Goal: Use online tool/utility: Utilize a website feature to perform a specific function

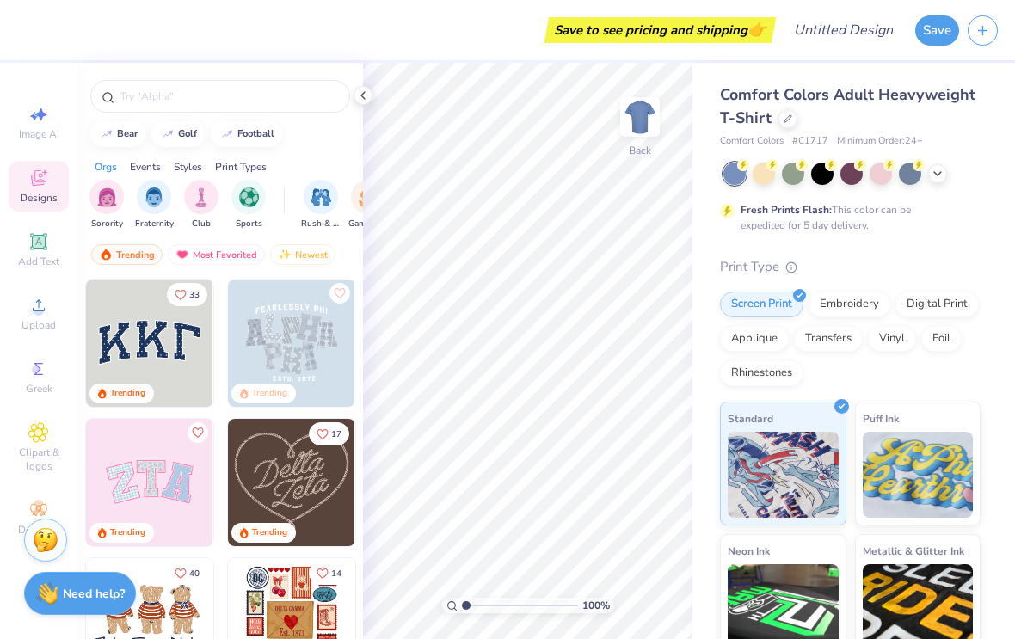
click at [40, 316] on circle at bounding box center [38, 310] width 9 height 9
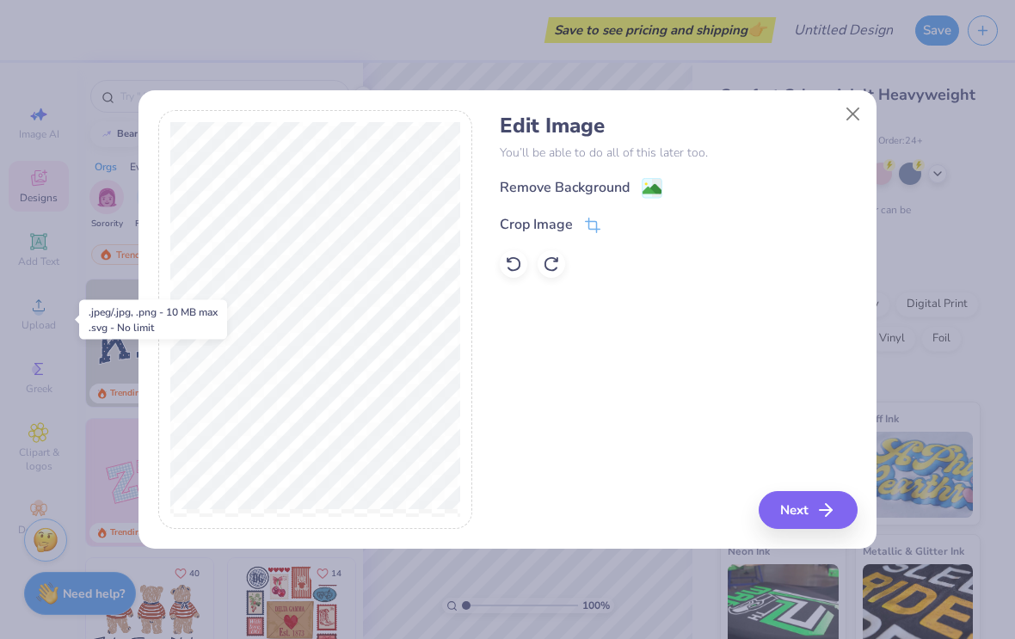
click at [809, 507] on button "Next" at bounding box center [808, 510] width 99 height 38
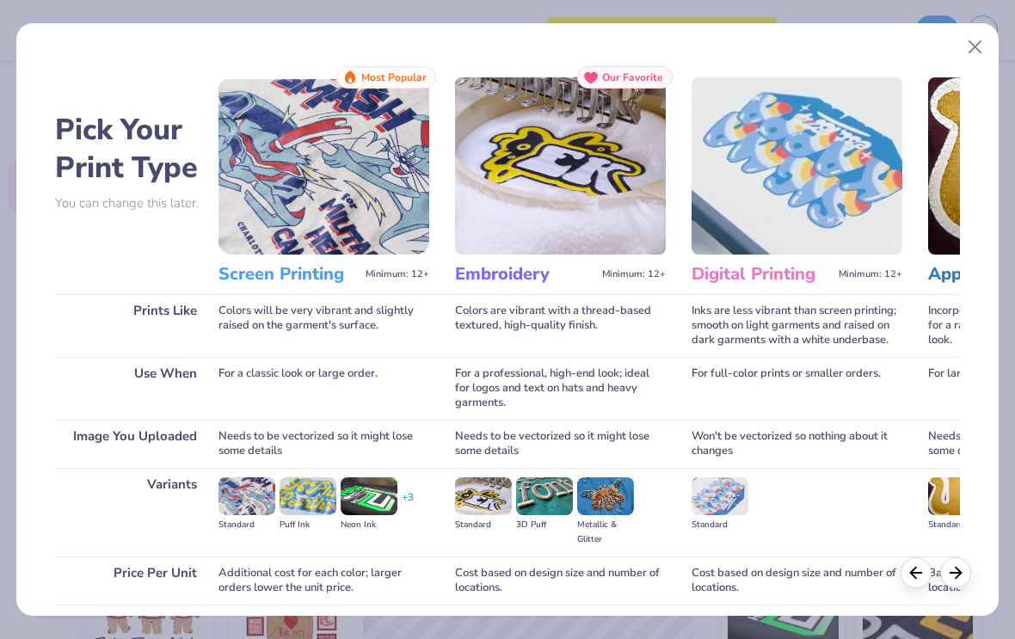
scroll to position [0, 21]
click at [345, 184] on img at bounding box center [324, 165] width 211 height 177
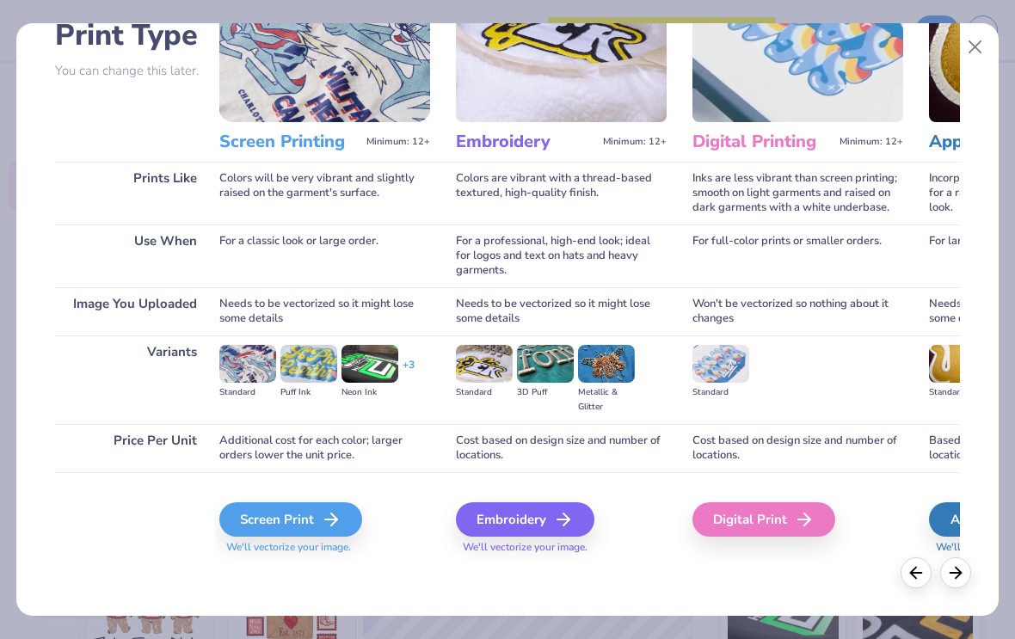
scroll to position [132, 0]
click at [303, 522] on div "Screen Print" at bounding box center [290, 519] width 143 height 34
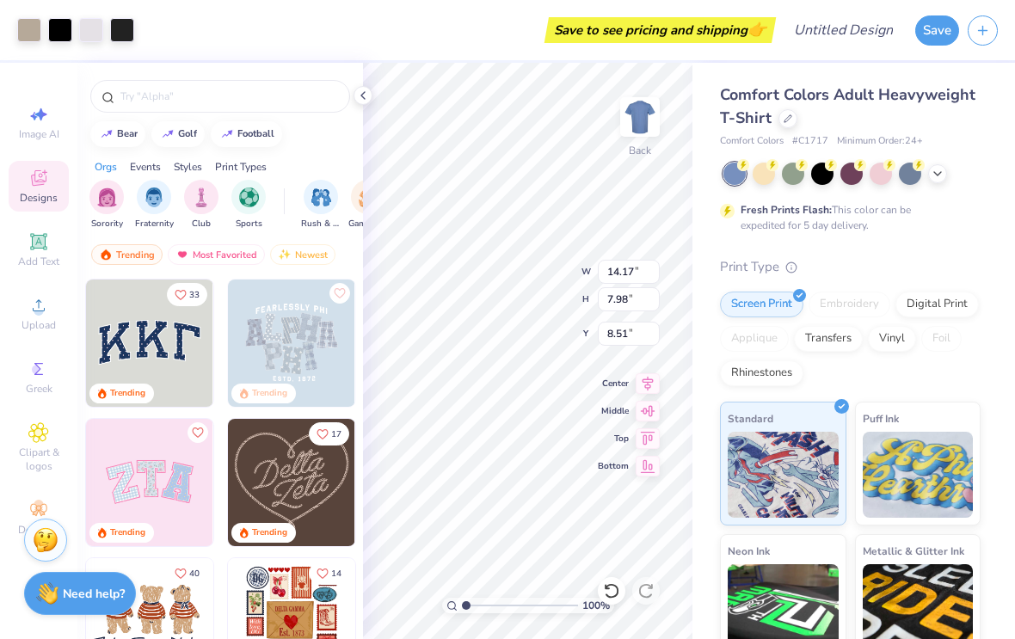
click at [937, 173] on polyline at bounding box center [937, 173] width 7 height 3
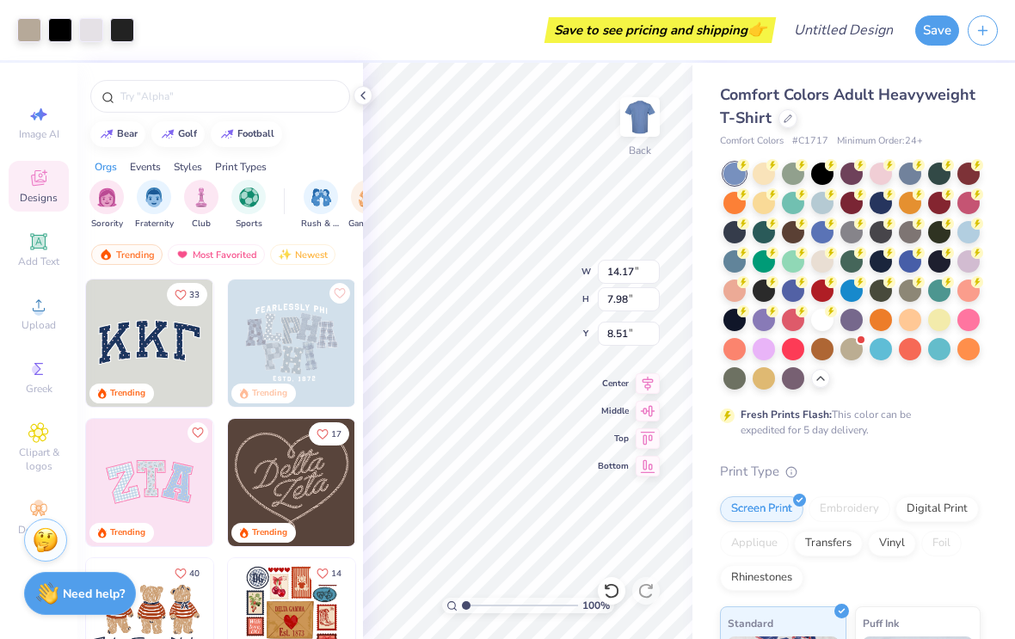
click at [851, 360] on div at bounding box center [851, 276] width 257 height 227
click at [368, 101] on icon at bounding box center [363, 96] width 14 height 14
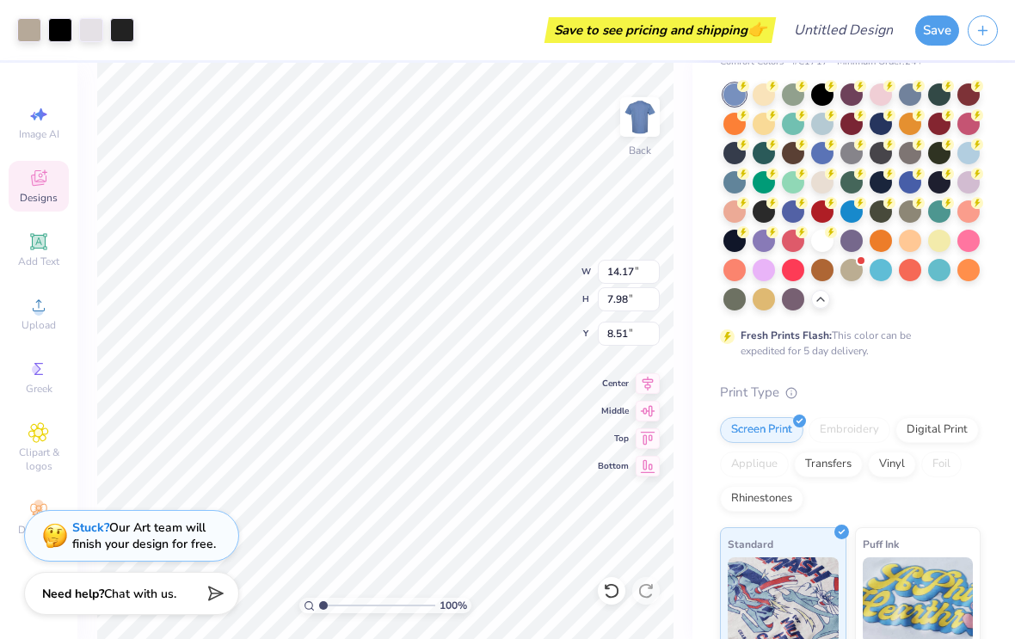
scroll to position [75, 0]
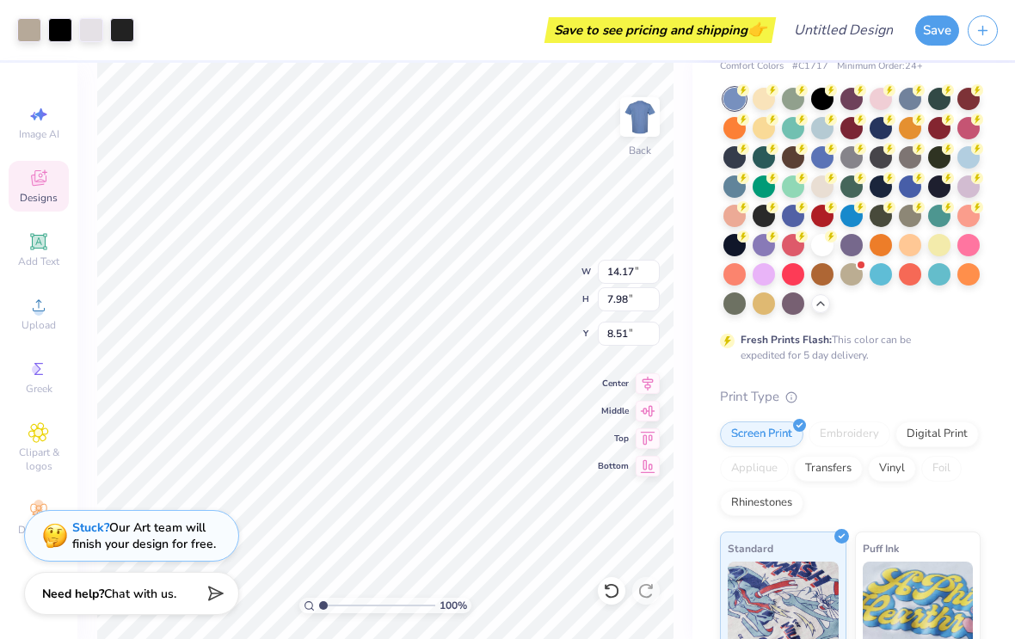
type input "14.23"
type input "8.08"
type input "8.46"
type input "6.58"
type input "3.74"
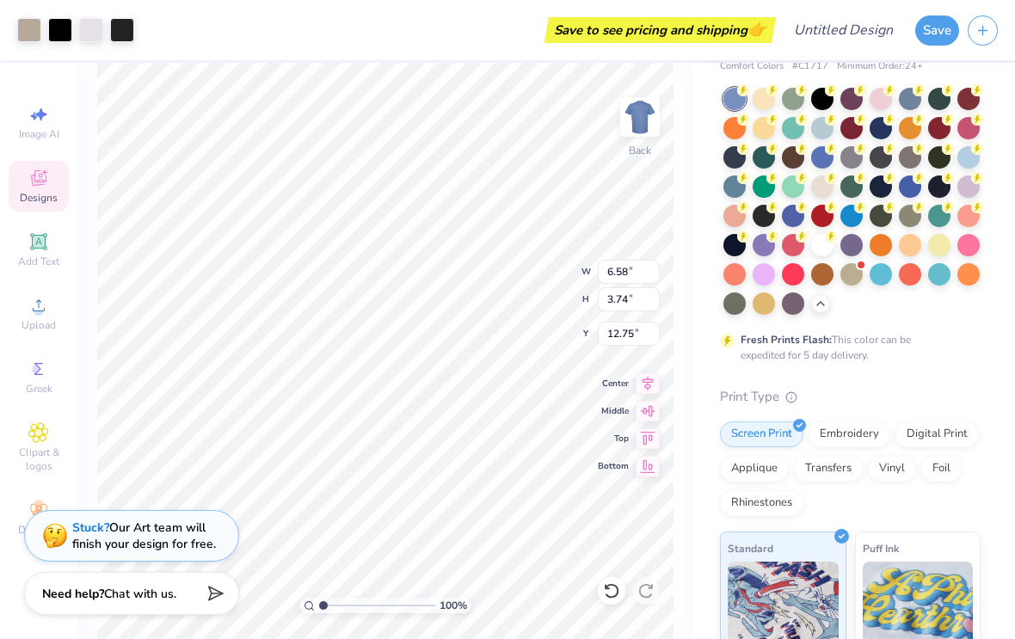
type input "3.00"
